Goal: Task Accomplishment & Management: Manage account settings

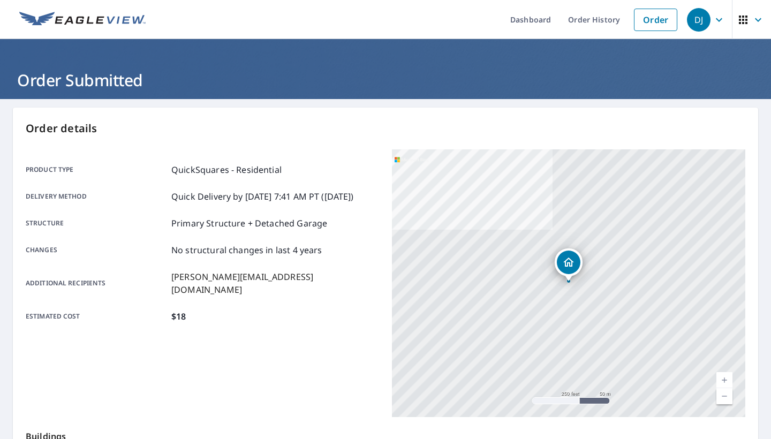
click at [80, 19] on img at bounding box center [82, 20] width 126 height 16
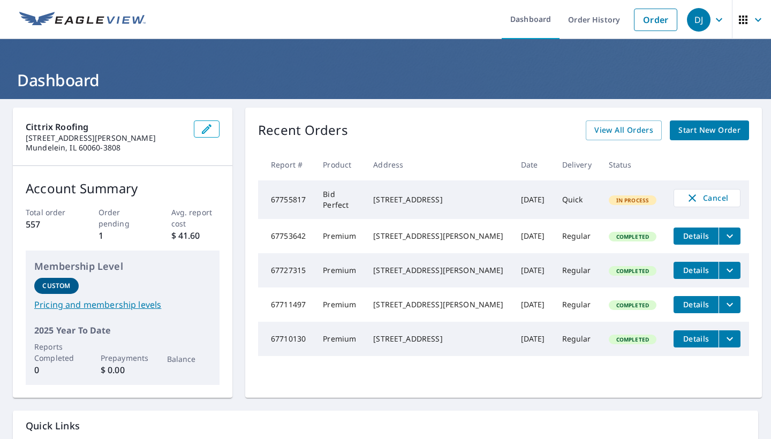
click at [428, 205] on div "[STREET_ADDRESS]" at bounding box center [438, 199] width 130 height 11
click at [592, 201] on td "Quick" at bounding box center [577, 199] width 47 height 39
click at [517, 205] on td "[DATE]" at bounding box center [532, 199] width 41 height 39
click at [465, 198] on div "[STREET_ADDRESS]" at bounding box center [438, 199] width 130 height 11
click at [714, 196] on span "Cancel" at bounding box center [707, 198] width 44 height 13
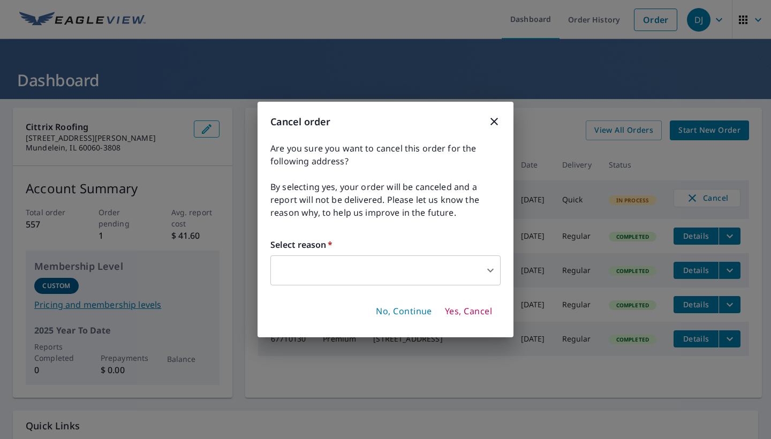
click at [389, 283] on body "DJ DJ Dashboard Order History Order DJ Dashboard Cittrix Roofing [STREET_ADDRES…" at bounding box center [385, 219] width 771 height 439
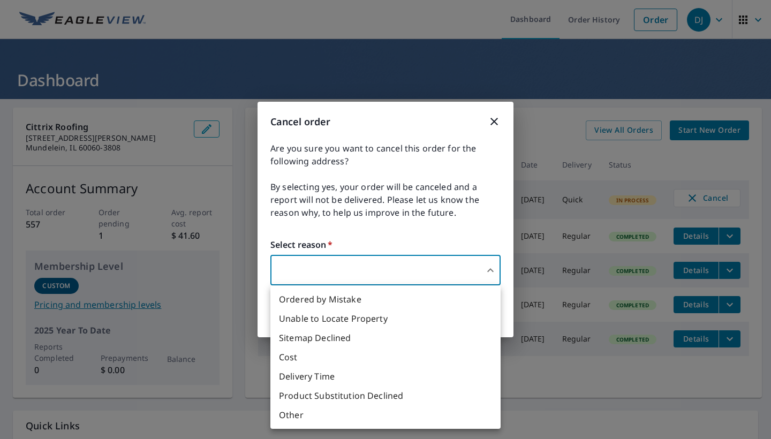
click at [496, 111] on div at bounding box center [385, 219] width 771 height 439
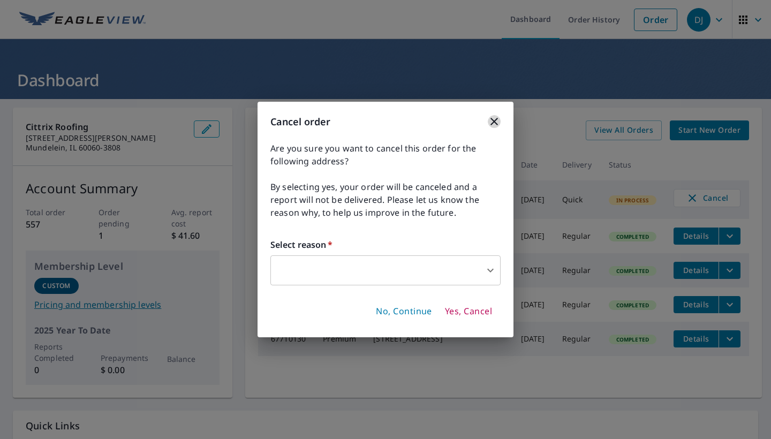
click at [495, 116] on icon "button" at bounding box center [494, 121] width 13 height 13
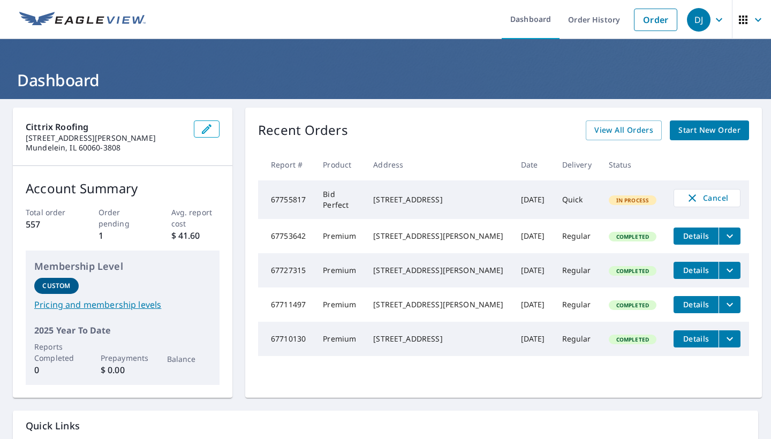
click at [464, 201] on div "[STREET_ADDRESS]" at bounding box center [438, 199] width 130 height 11
click at [699, 198] on span "Cancel" at bounding box center [707, 198] width 44 height 13
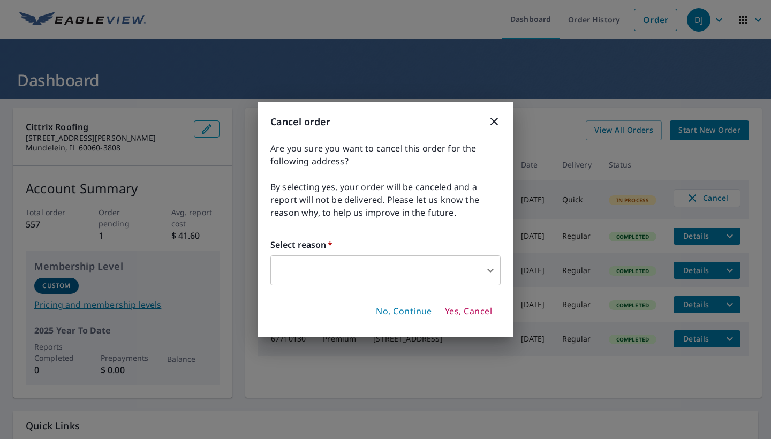
click at [459, 276] on body "DJ DJ Dashboard Order History Order DJ Dashboard Cittrix Roofing [STREET_ADDRES…" at bounding box center [385, 219] width 771 height 439
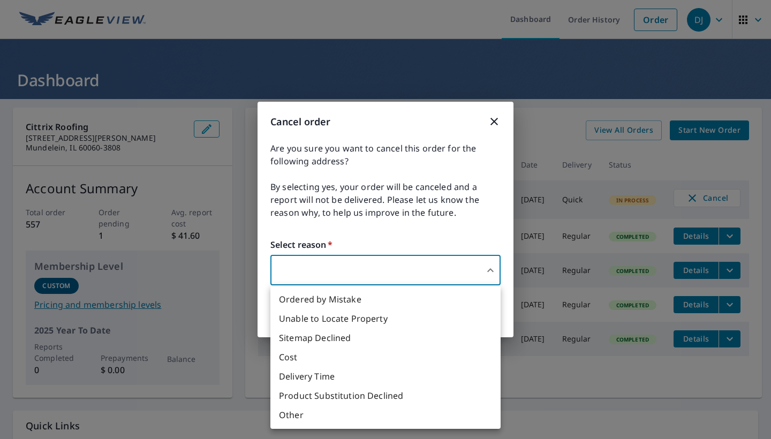
click at [380, 410] on li "Other" at bounding box center [385, 414] width 230 height 19
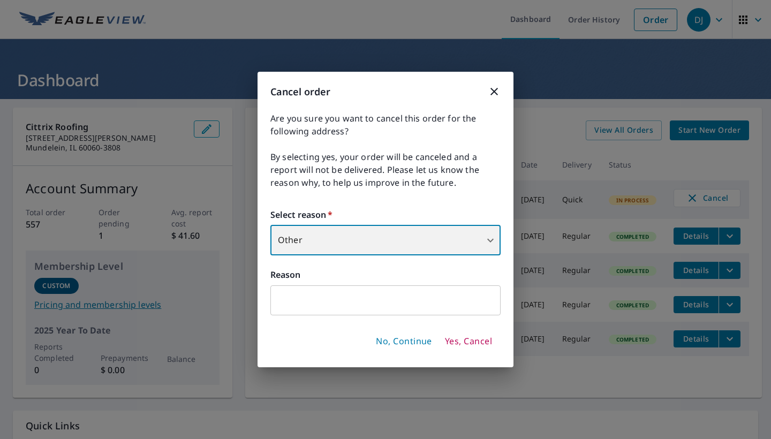
type input "36"
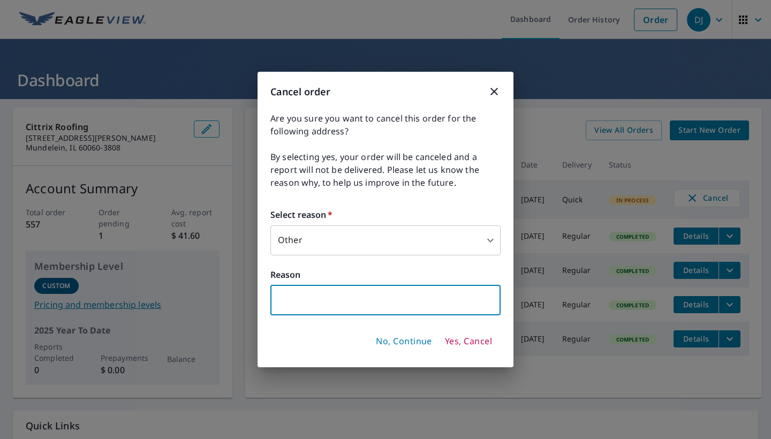
click at [414, 296] on input "text" at bounding box center [385, 300] width 230 height 30
type input "Wring address"
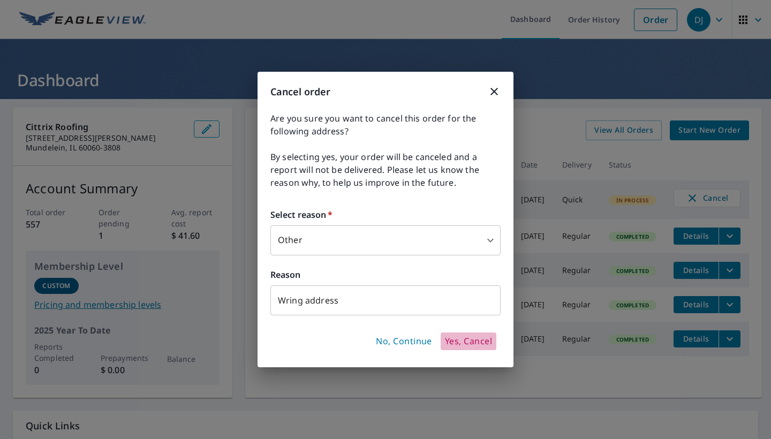
click at [475, 340] on span "Yes, Cancel" at bounding box center [468, 342] width 47 height 12
